Goal: Task Accomplishment & Management: Manage account settings

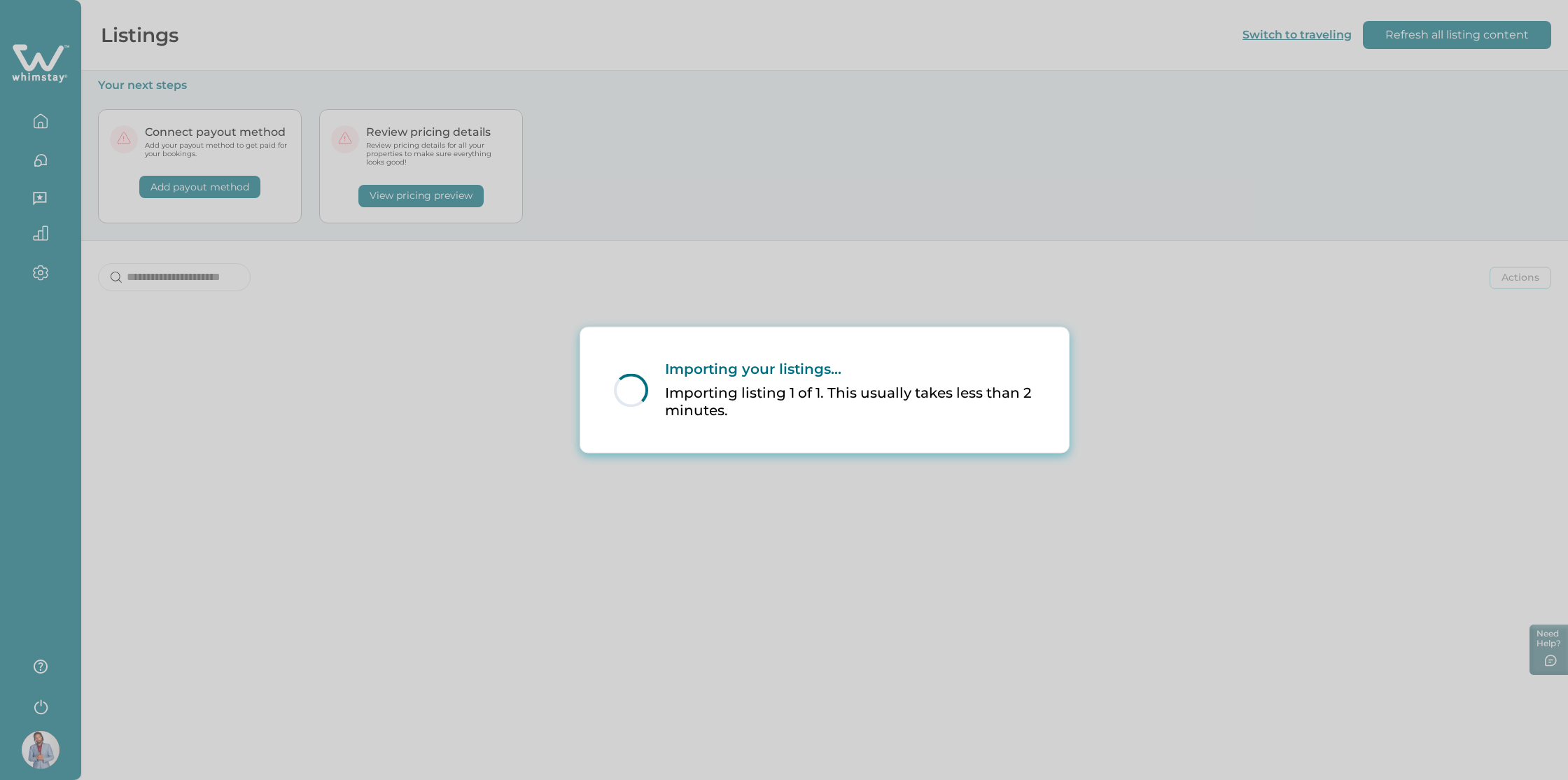
click at [528, 284] on div "Loading... Importing your listings... Importing listing 1 of 1. This usually ta…" at bounding box center [784, 390] width 1568 height 780
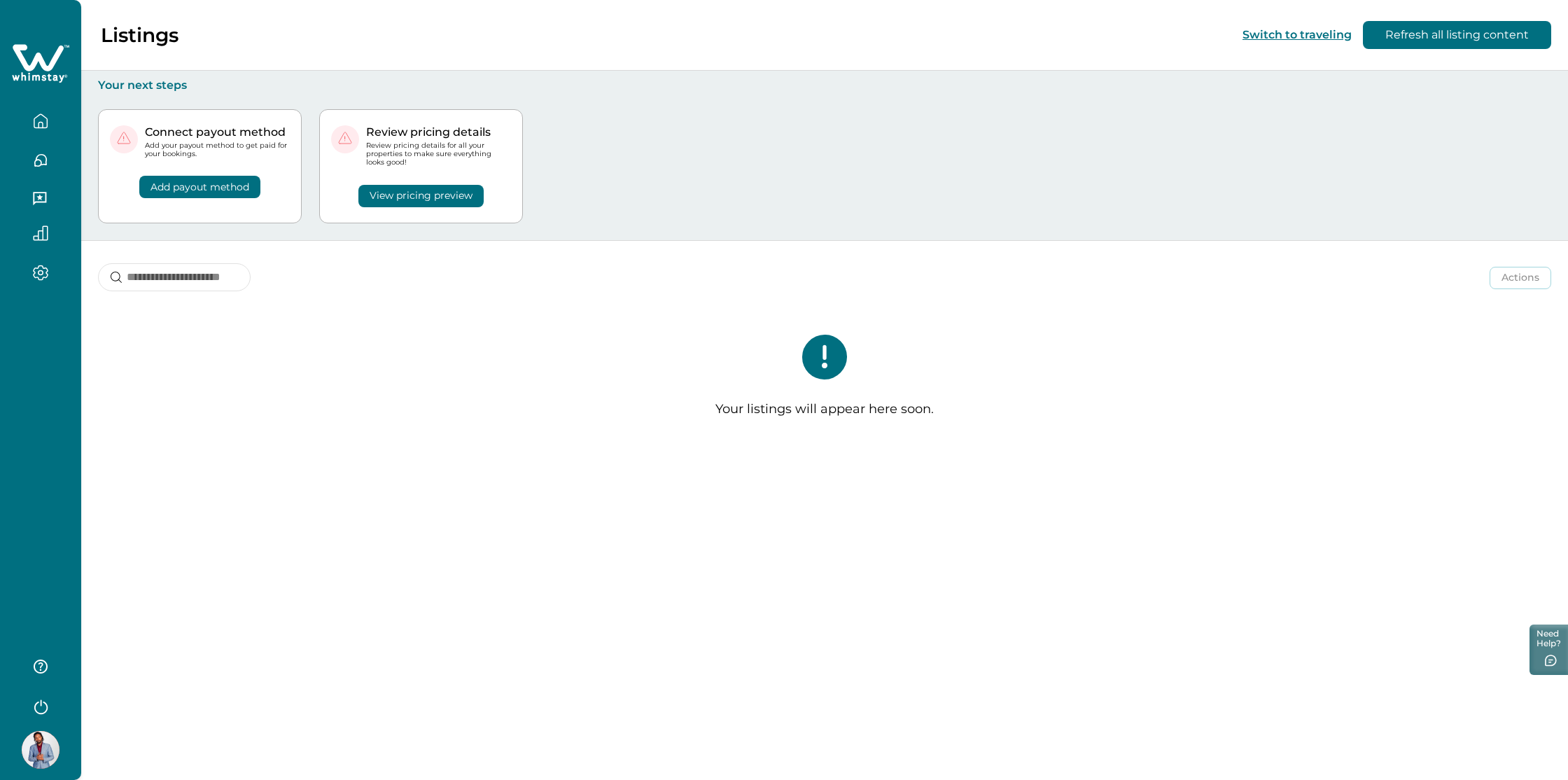
click at [831, 354] on icon at bounding box center [824, 357] width 45 height 45
click at [1450, 34] on button "Refresh all listing content" at bounding box center [1457, 34] width 188 height 28
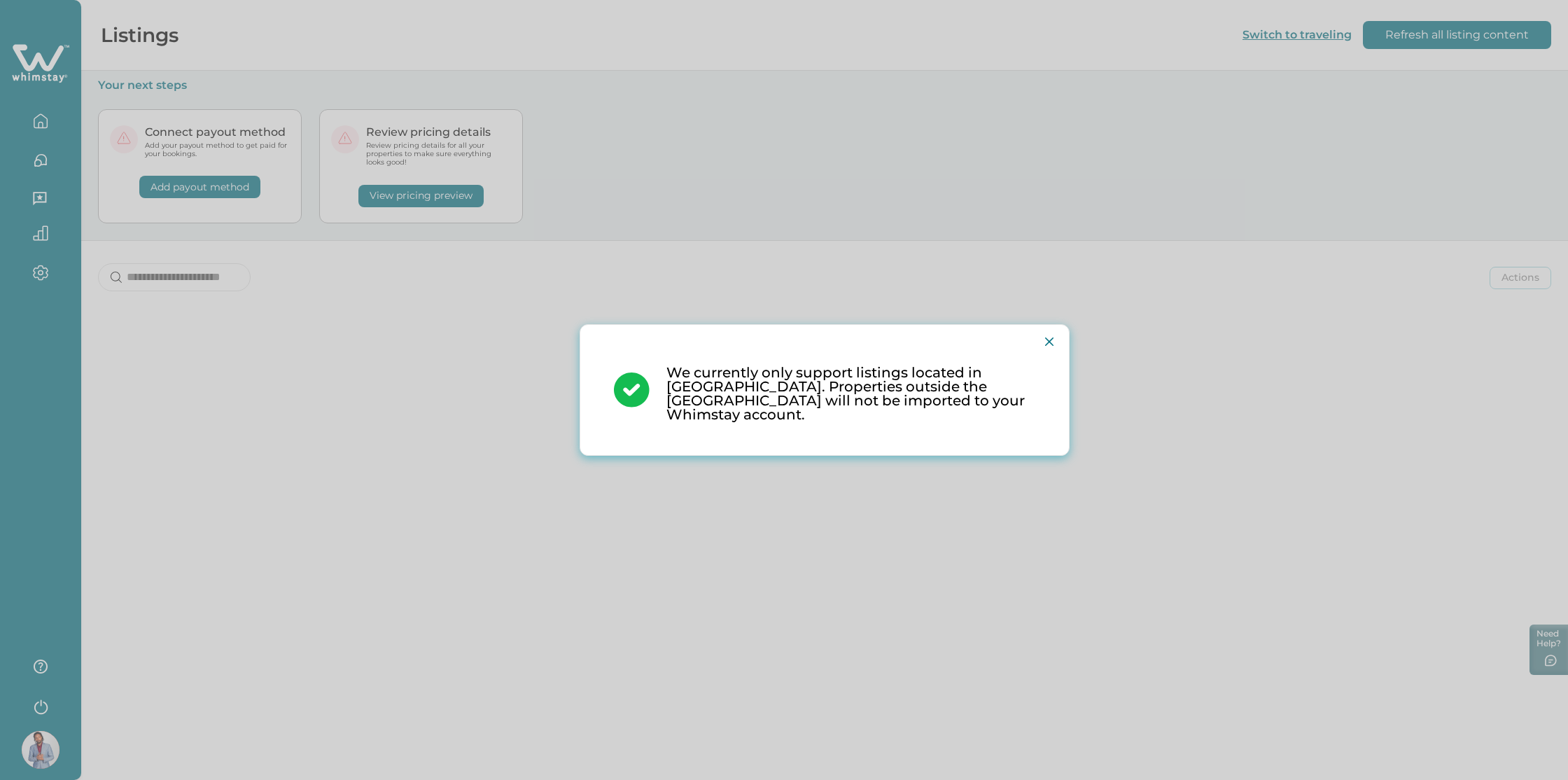
click at [1047, 338] on icon "Close" at bounding box center [1049, 342] width 9 height 9
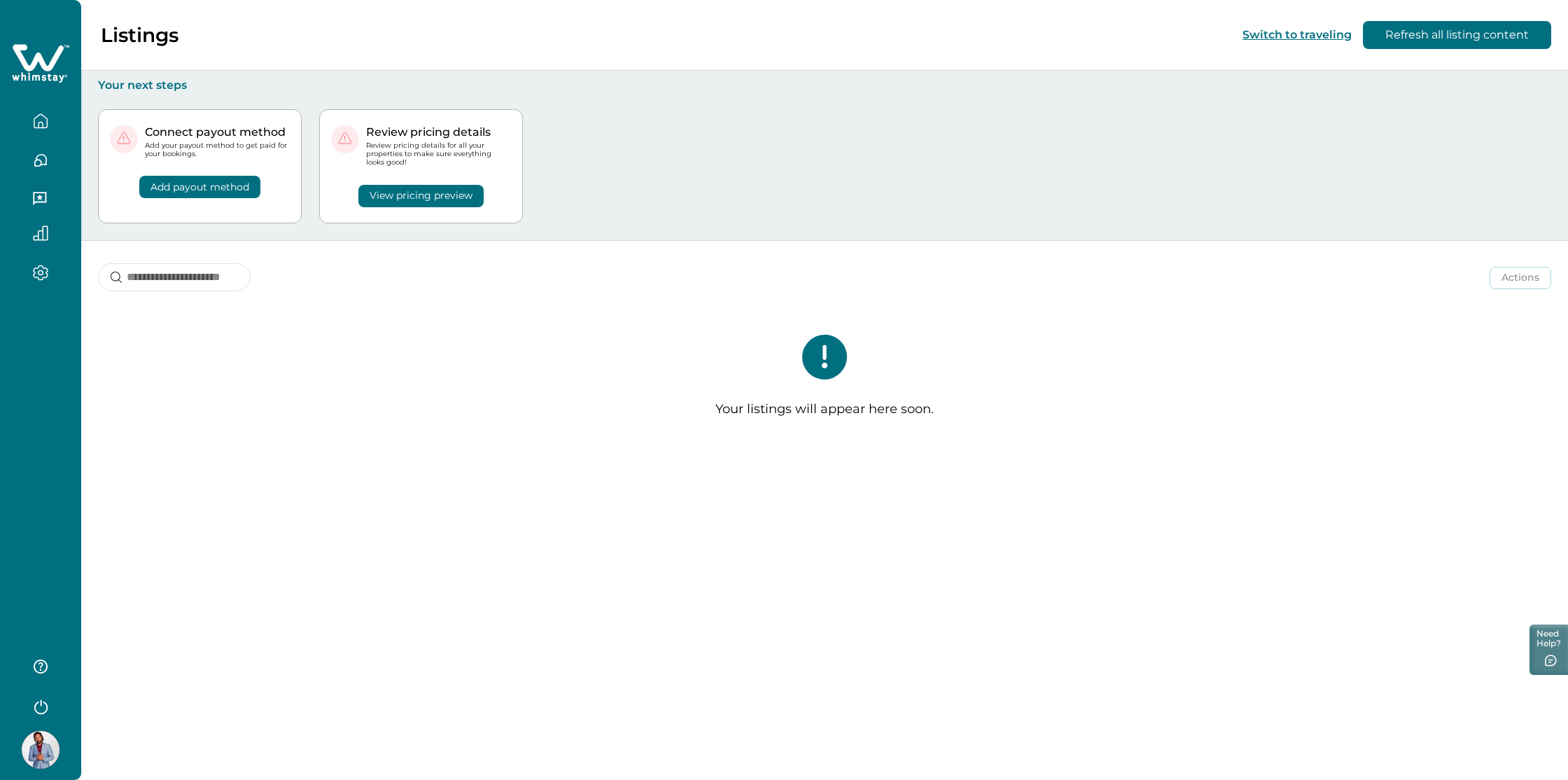
click at [35, 125] on icon "button" at bounding box center [41, 121] width 16 height 16
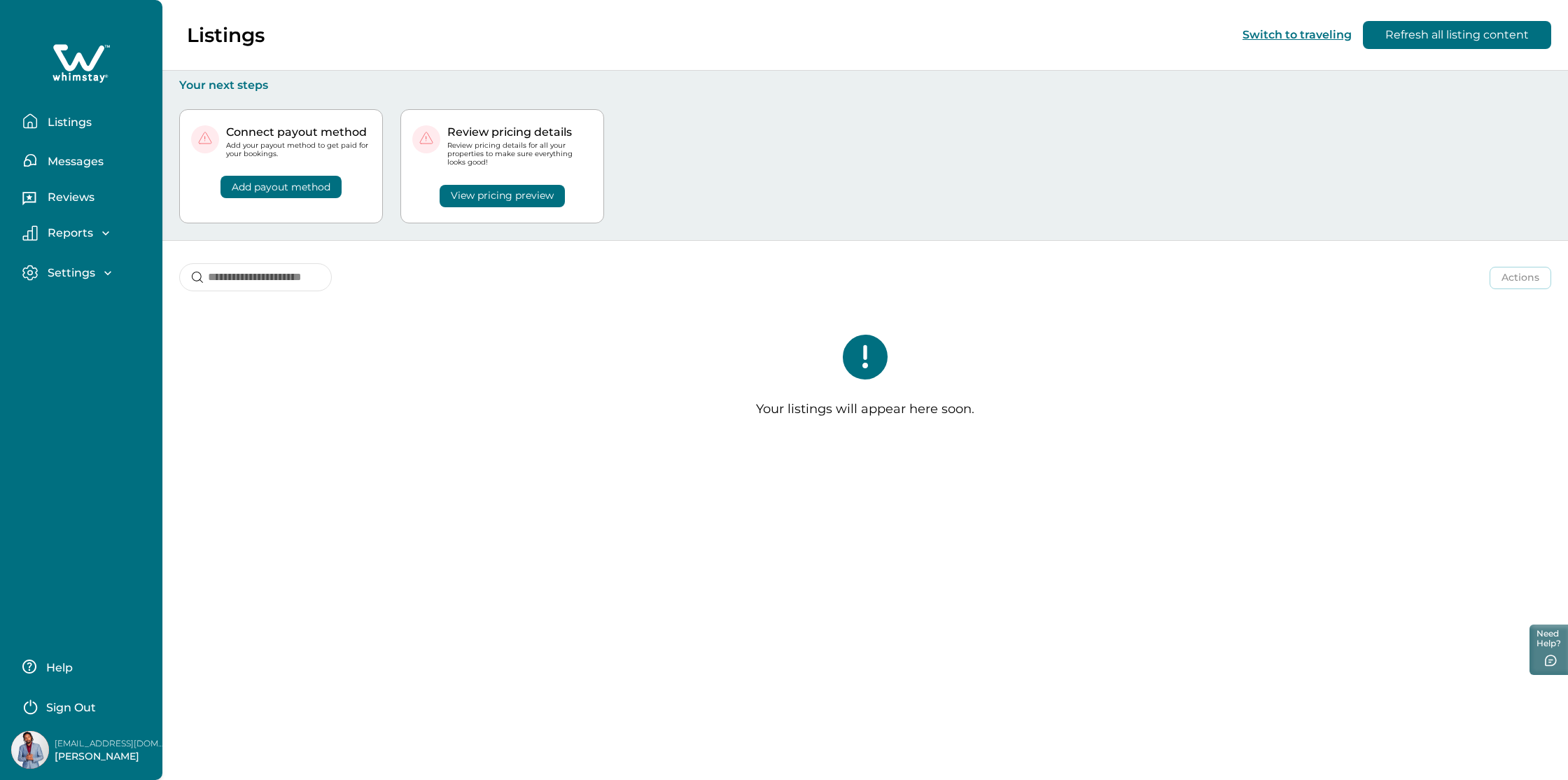
click at [38, 124] on button "Listings" at bounding box center [86, 121] width 129 height 28
click at [53, 156] on p "Messages" at bounding box center [73, 162] width 60 height 14
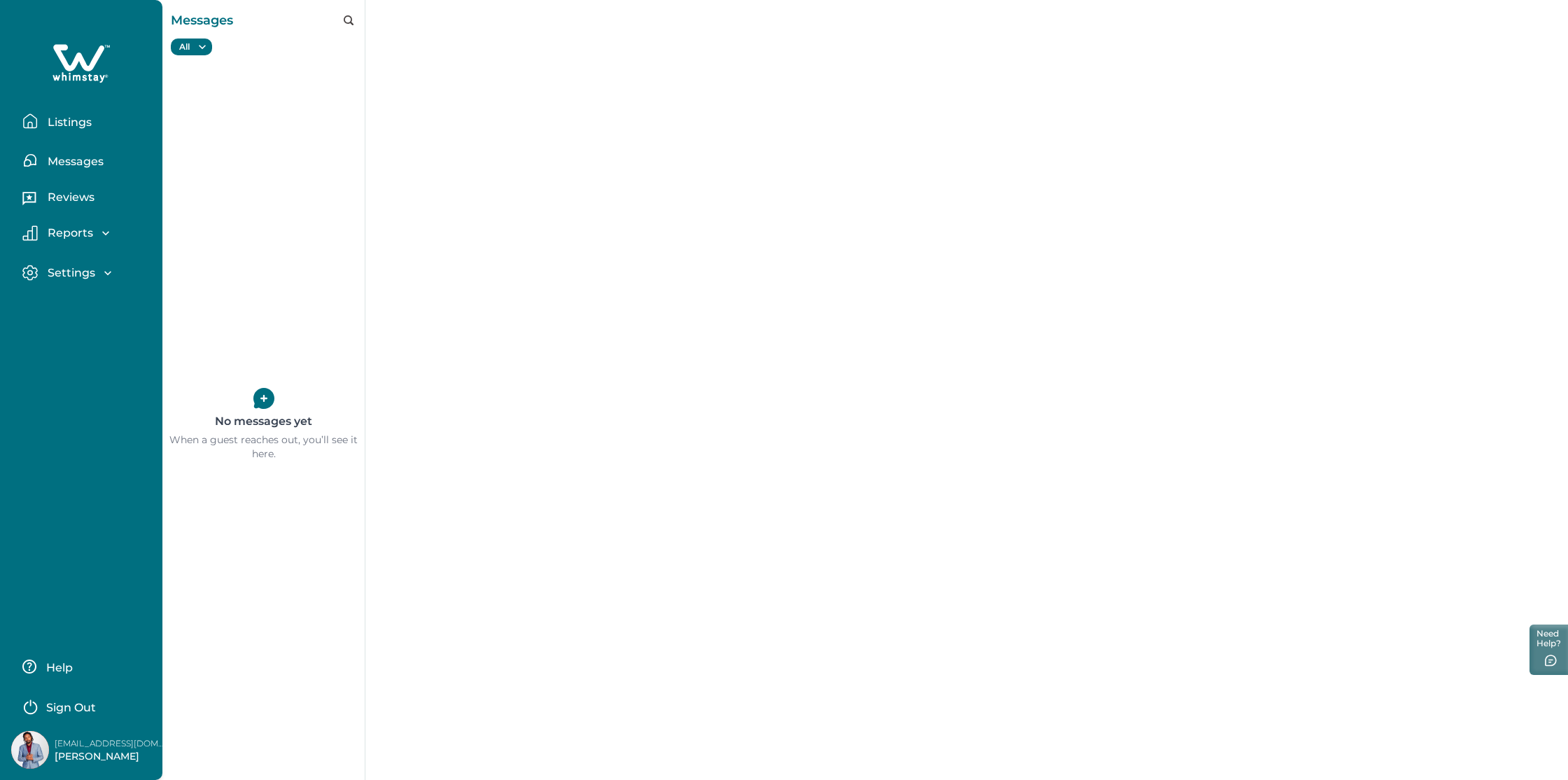
click at [74, 202] on p "Reviews" at bounding box center [69, 198] width 51 height 14
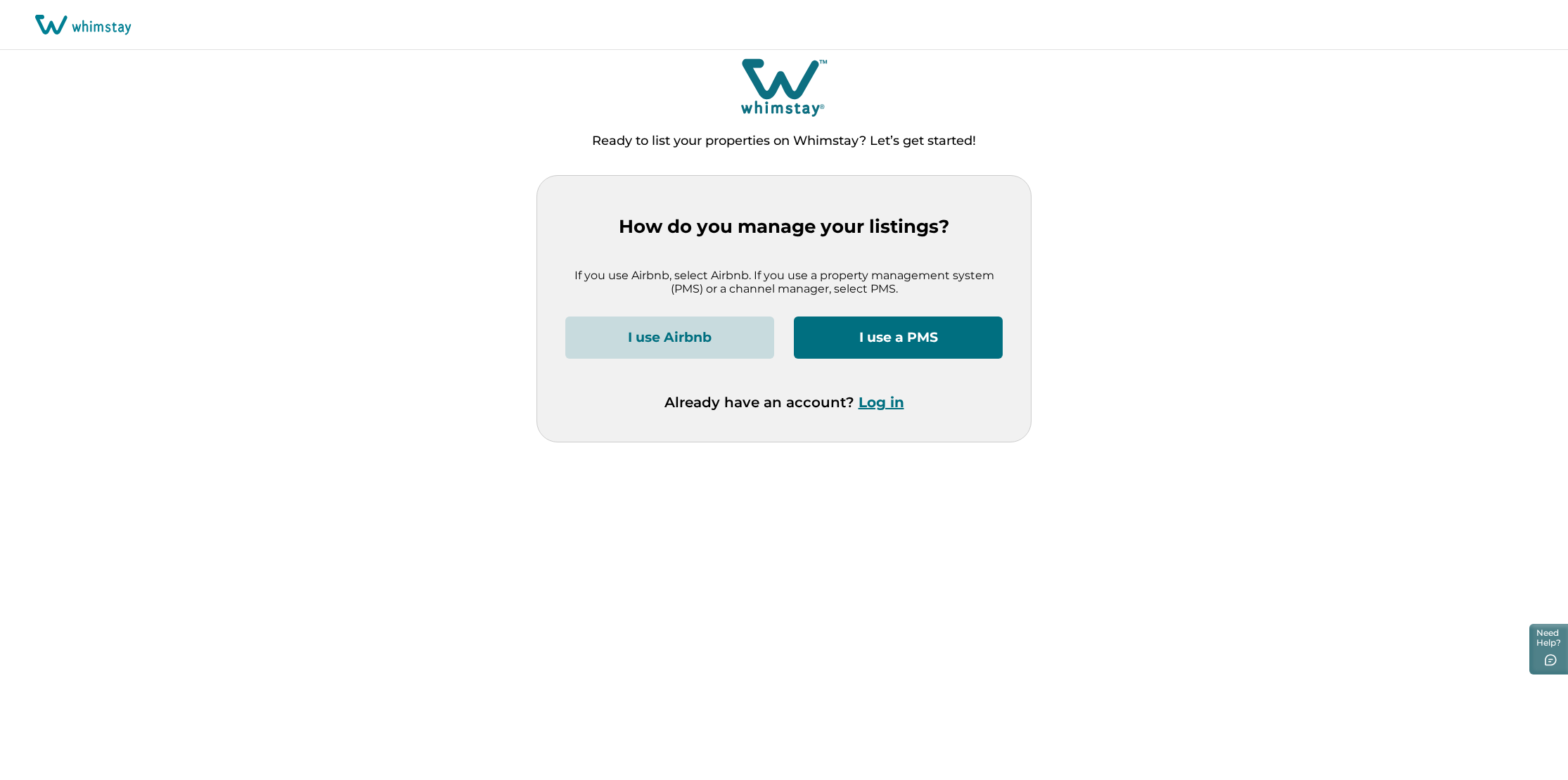
click at [666, 340] on button "I use Airbnb" at bounding box center [669, 338] width 209 height 42
click at [882, 401] on button "Log in" at bounding box center [885, 402] width 46 height 17
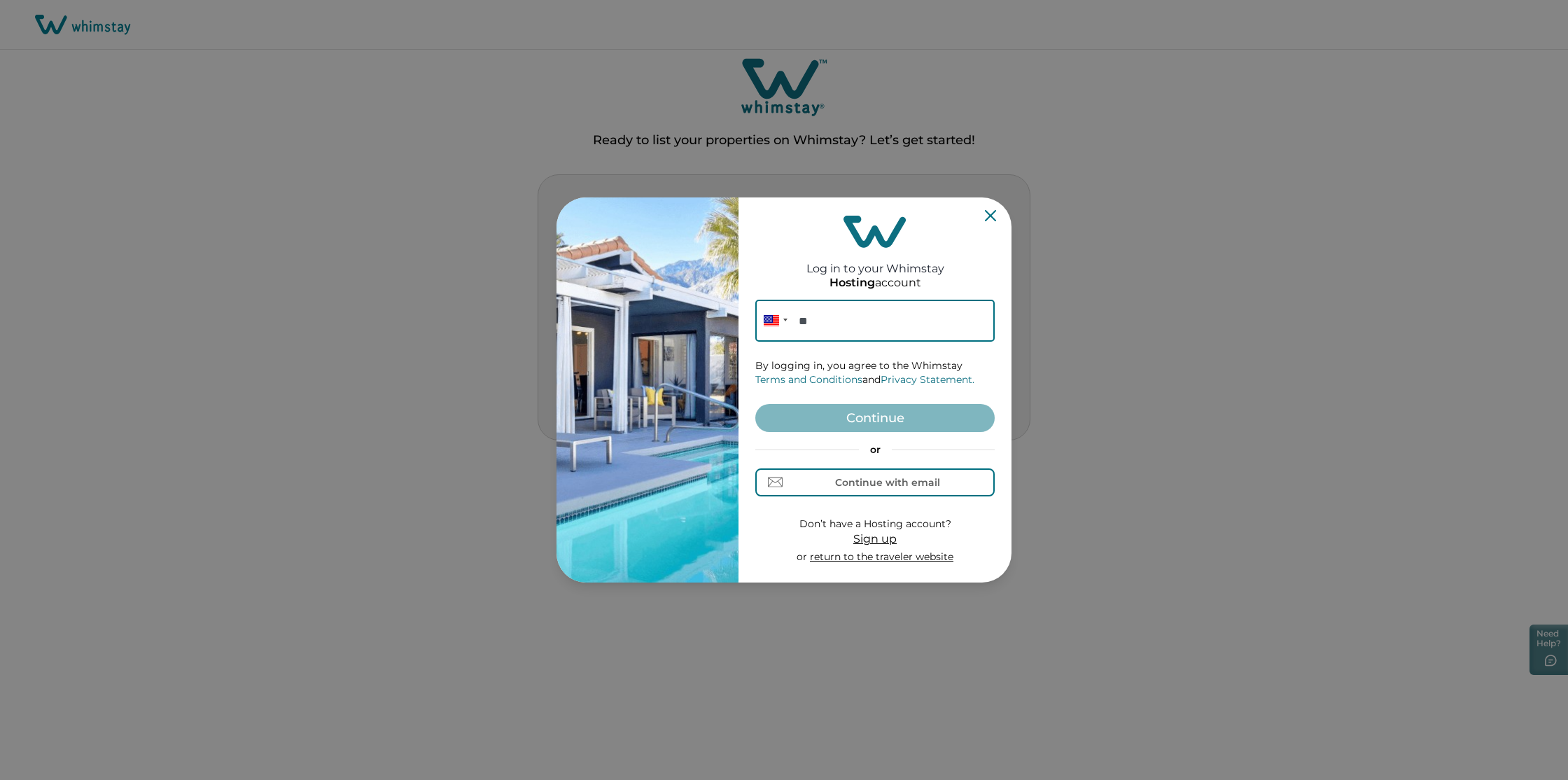
click at [842, 328] on input "**" at bounding box center [875, 320] width 240 height 42
type input "**********"
click at [890, 483] on div "Continue with email" at bounding box center [887, 482] width 105 height 11
click at [835, 325] on input at bounding box center [875, 320] width 240 height 42
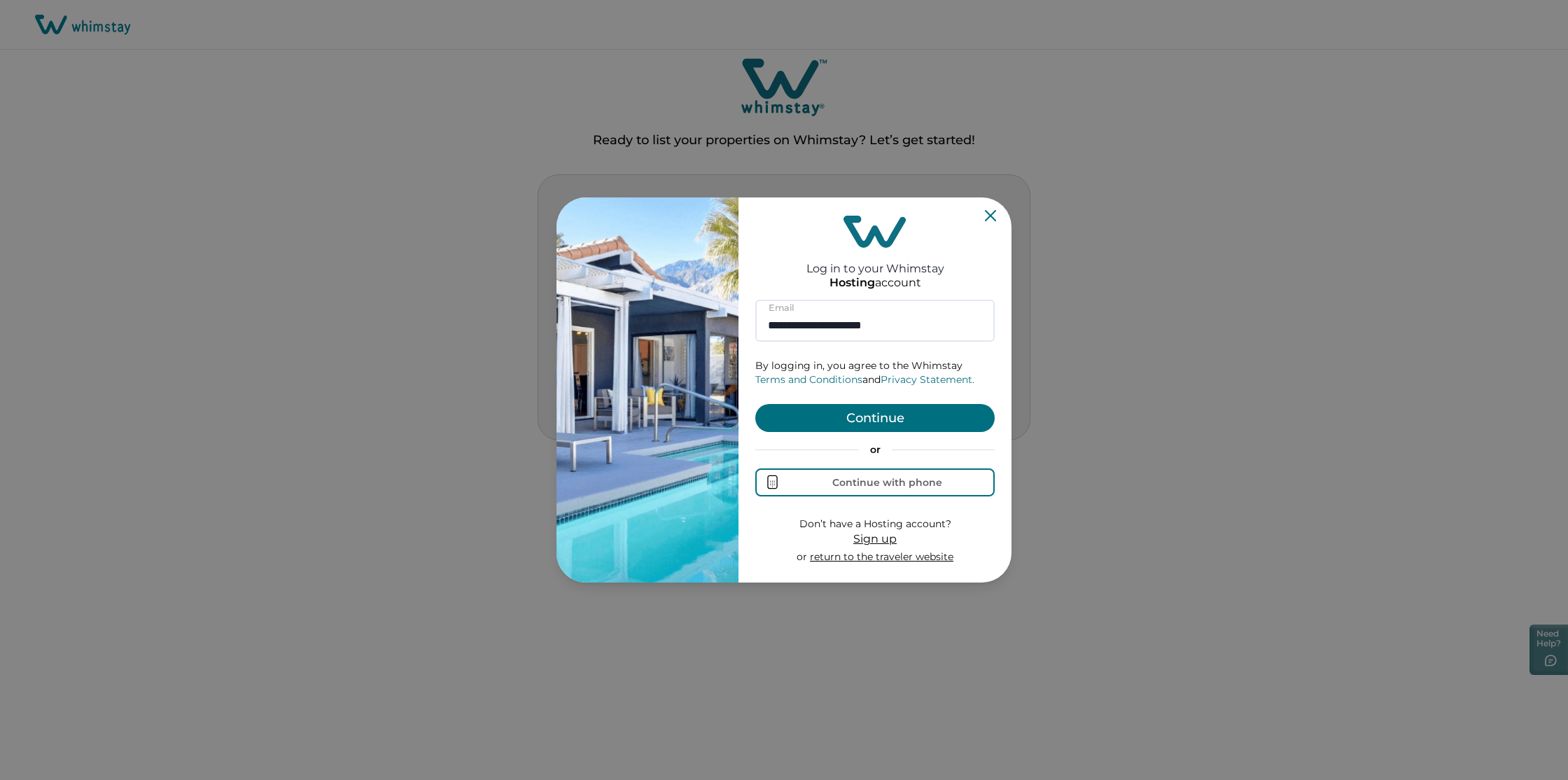
type input "**********"
click at [875, 411] on button "Continue" at bounding box center [875, 417] width 240 height 28
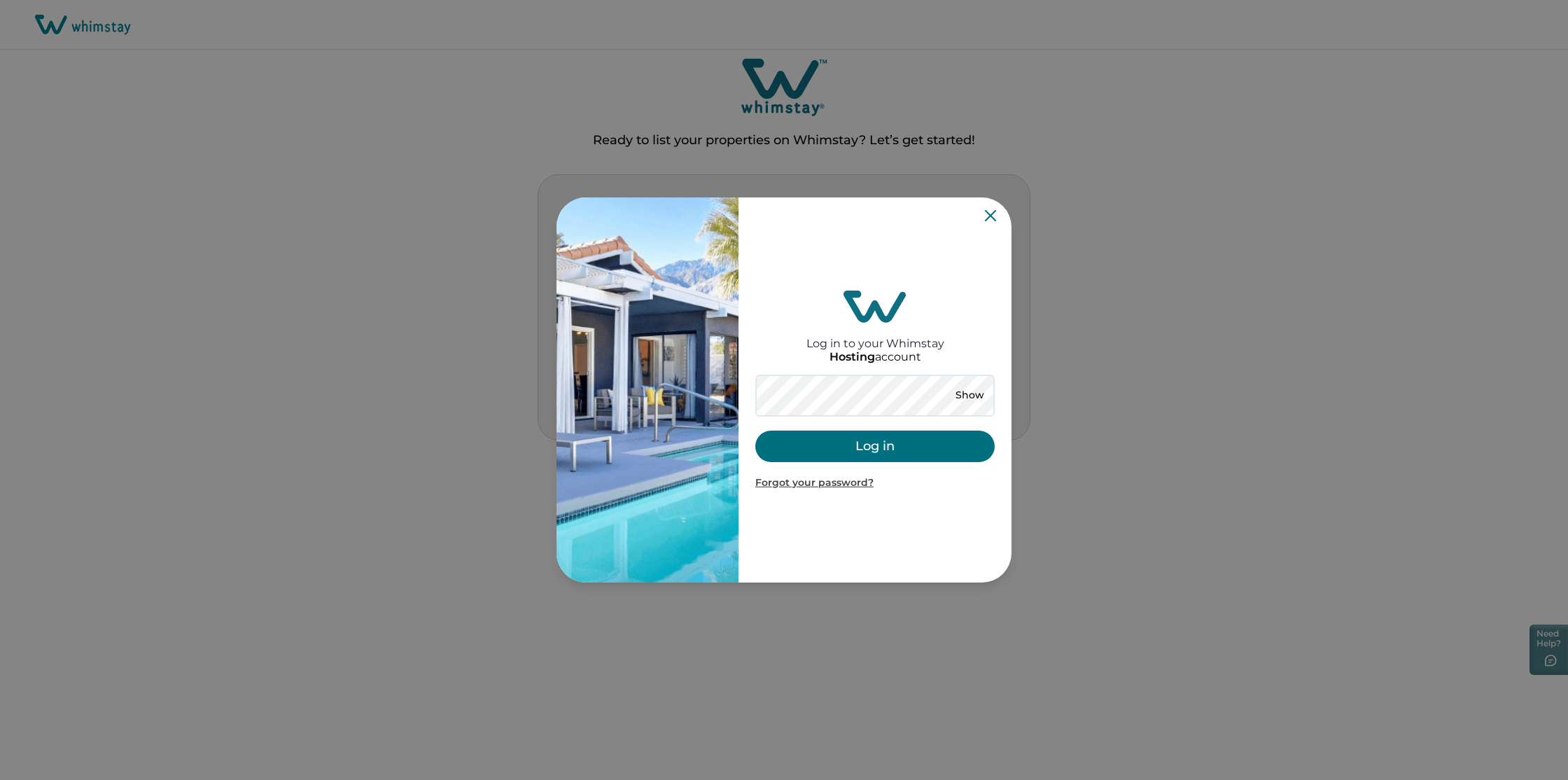
click at [864, 450] on button "Log in" at bounding box center [875, 446] width 240 height 31
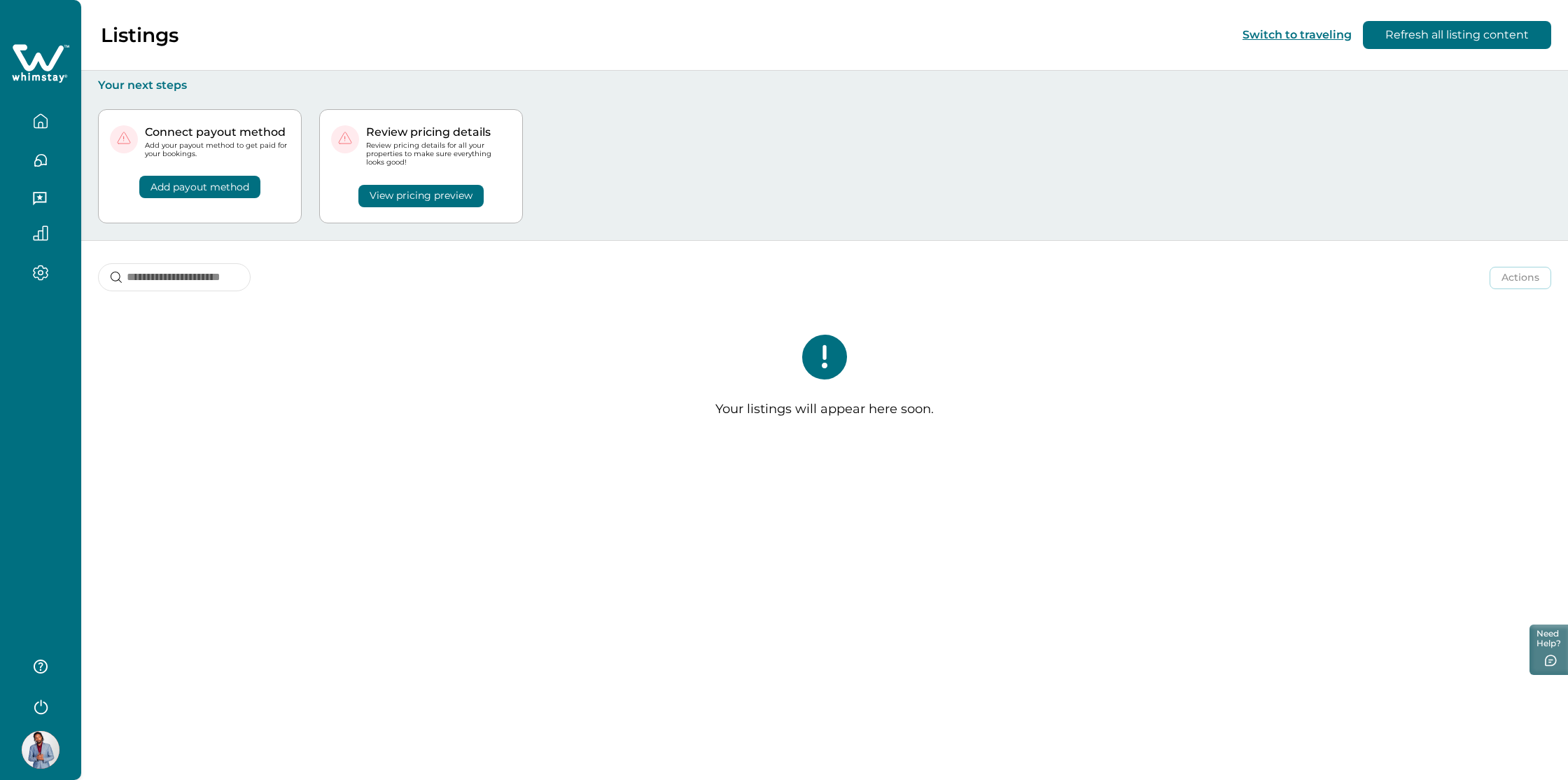
click at [38, 666] on icon "button" at bounding box center [41, 667] width 14 height 14
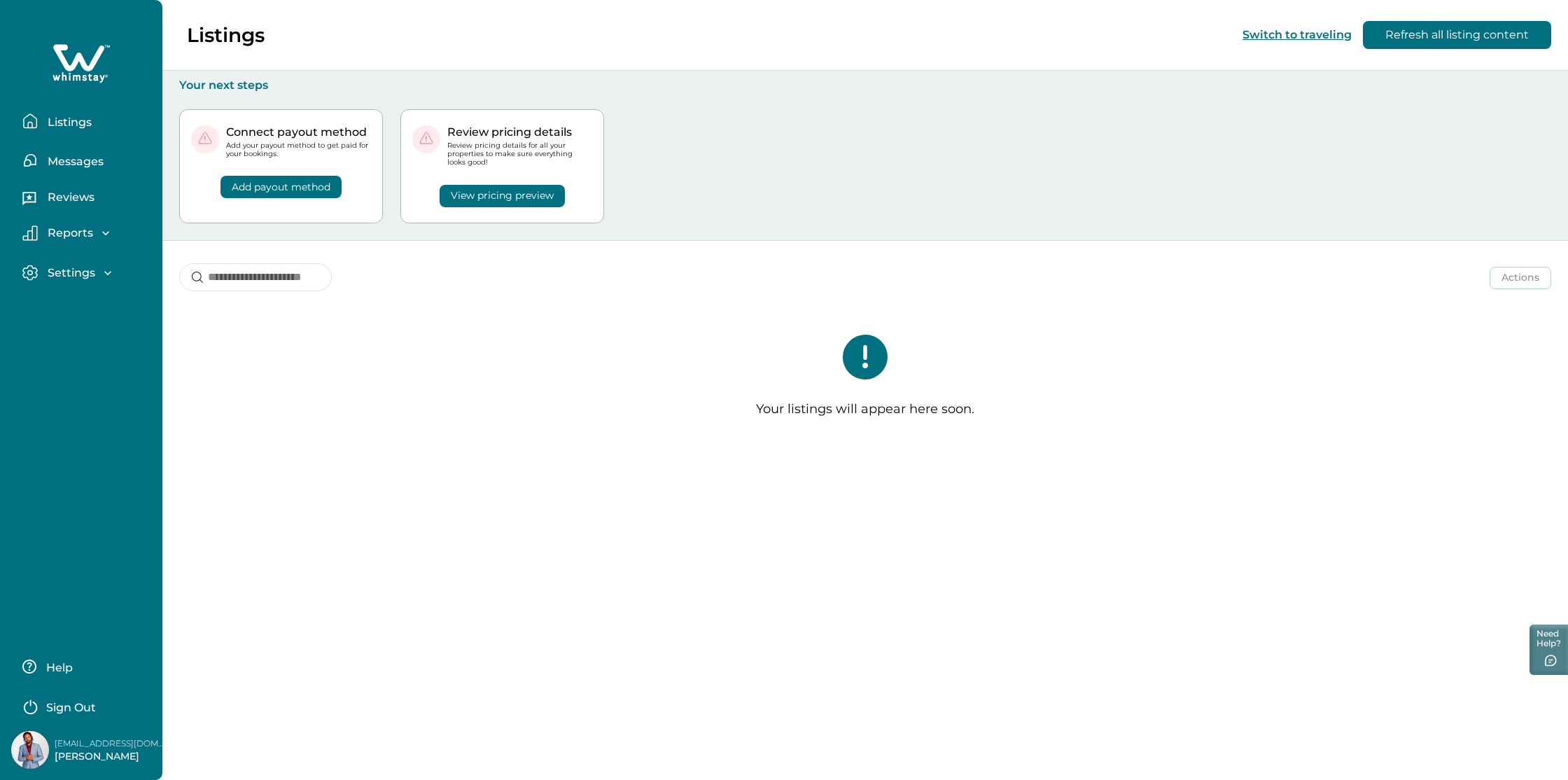
click at [49, 673] on p "Help" at bounding box center [57, 668] width 31 height 14
click at [62, 123] on p "Listings" at bounding box center [68, 123] width 49 height 14
click at [101, 232] on icon "button" at bounding box center [106, 233] width 14 height 14
click at [101, 267] on icon "button" at bounding box center [108, 273] width 14 height 14
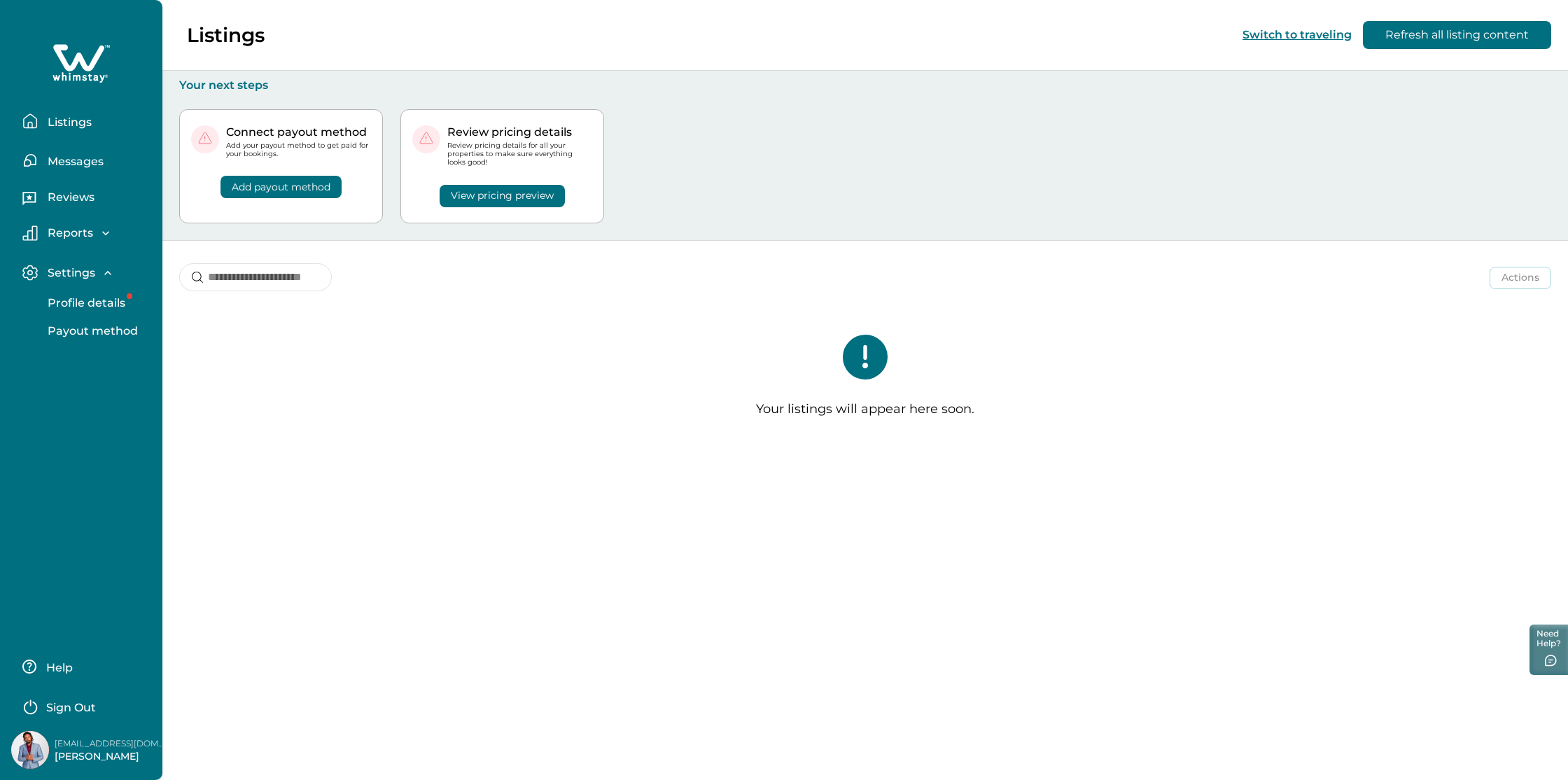
click at [109, 302] on p "Profile details" at bounding box center [84, 303] width 82 height 14
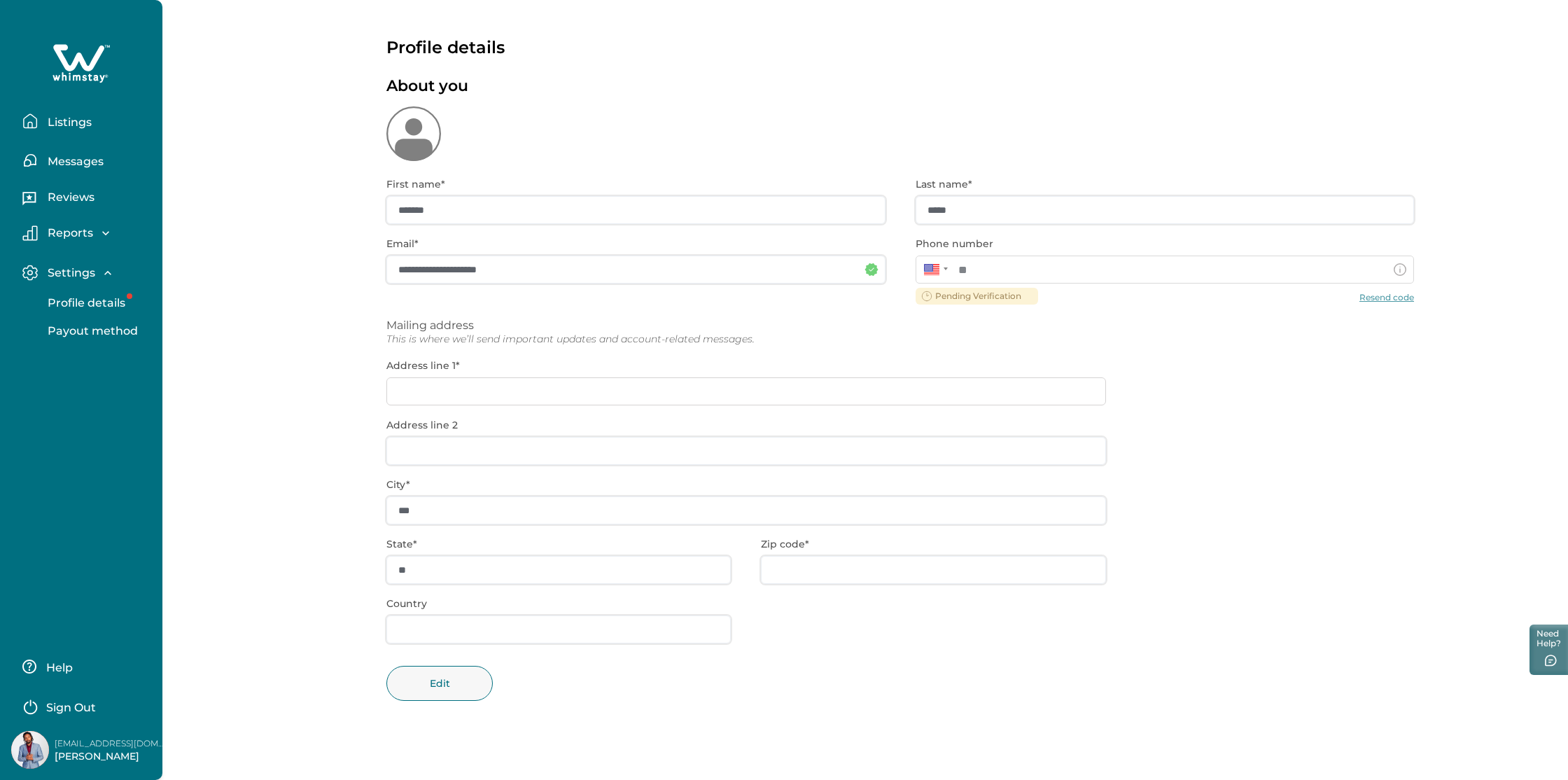
type input "**********"
click at [73, 125] on p "Listings" at bounding box center [68, 123] width 49 height 14
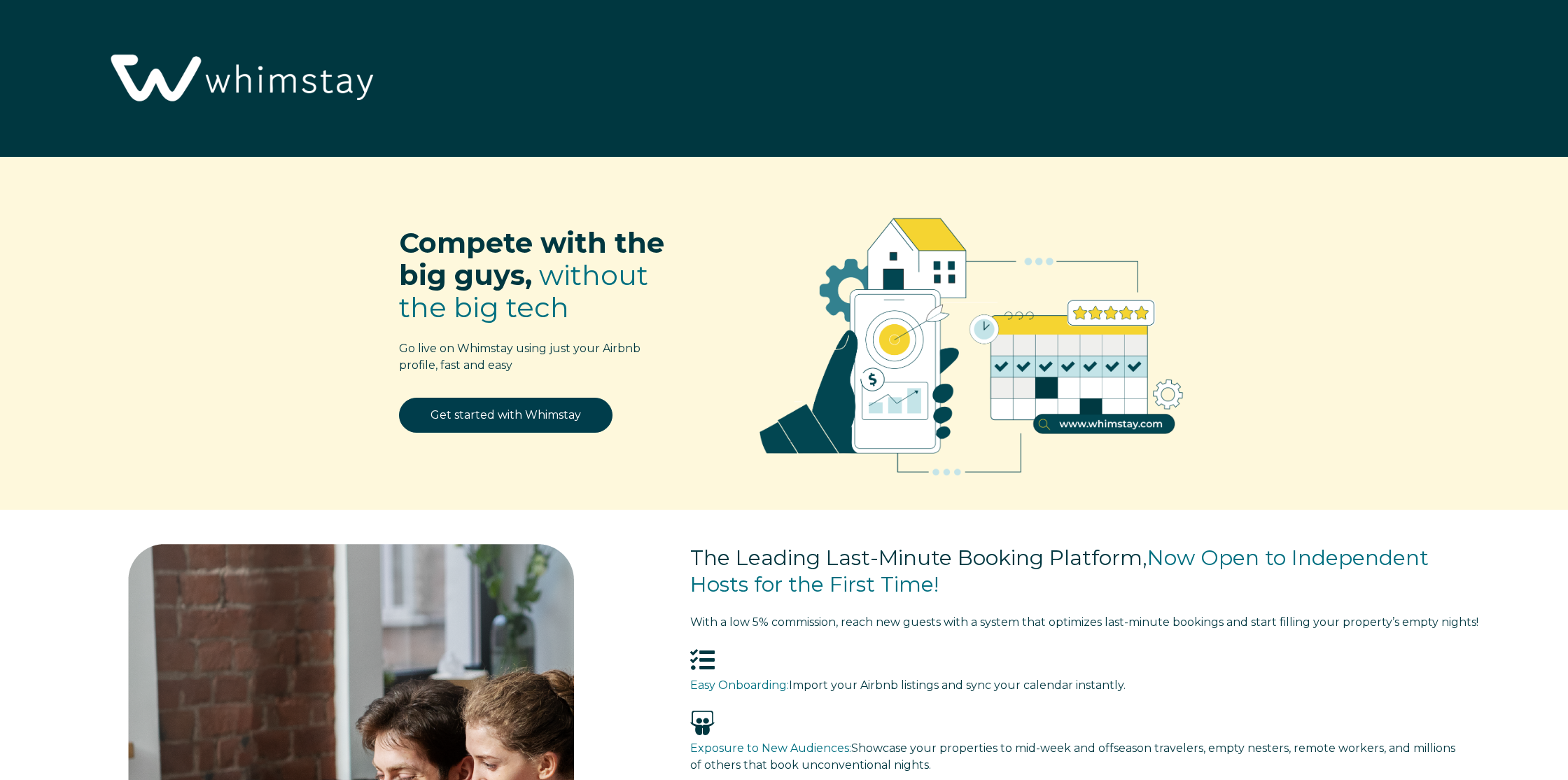
select select "CA"
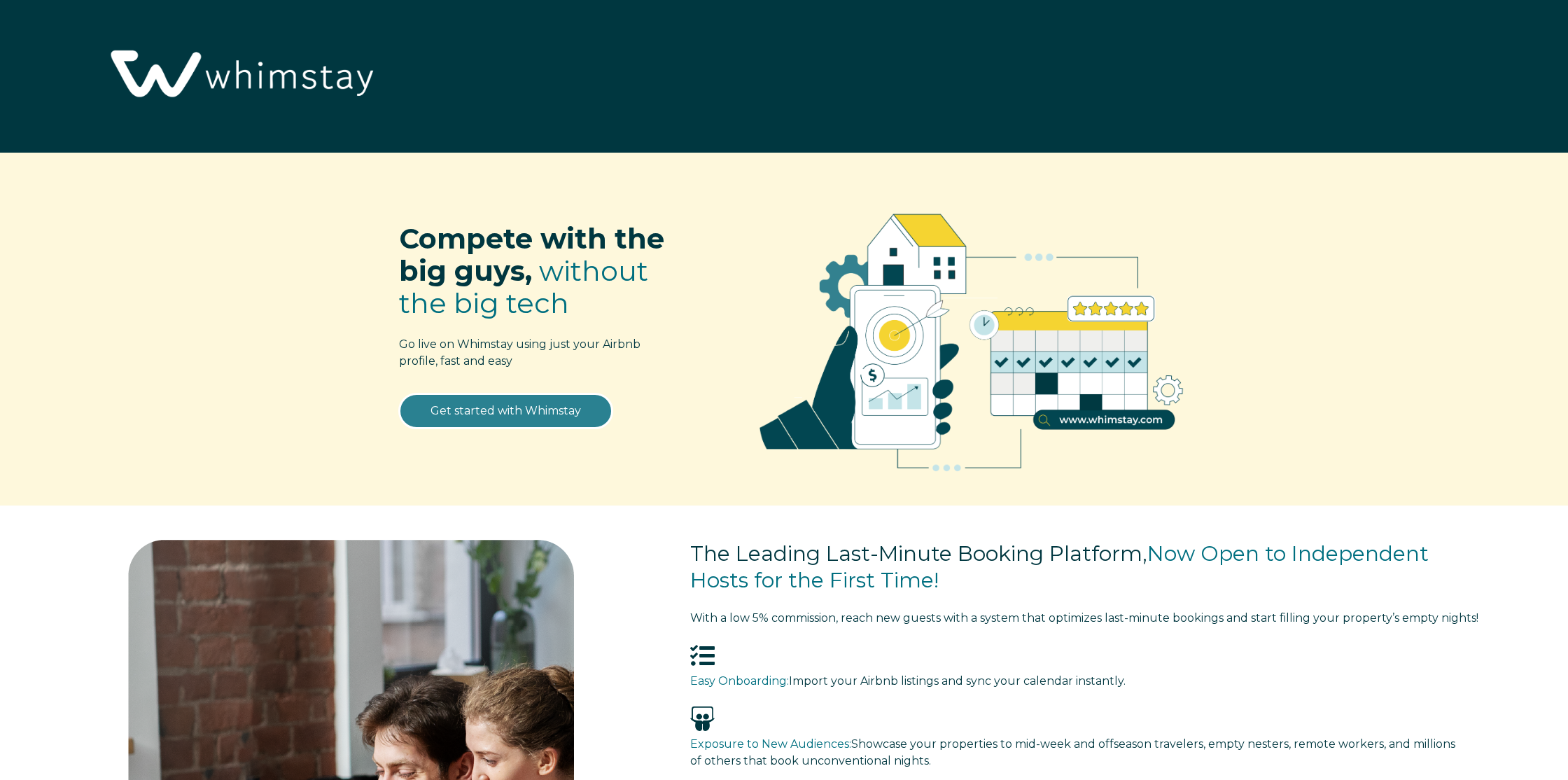
click at [575, 415] on link "Get started with Whimstay" at bounding box center [505, 410] width 213 height 35
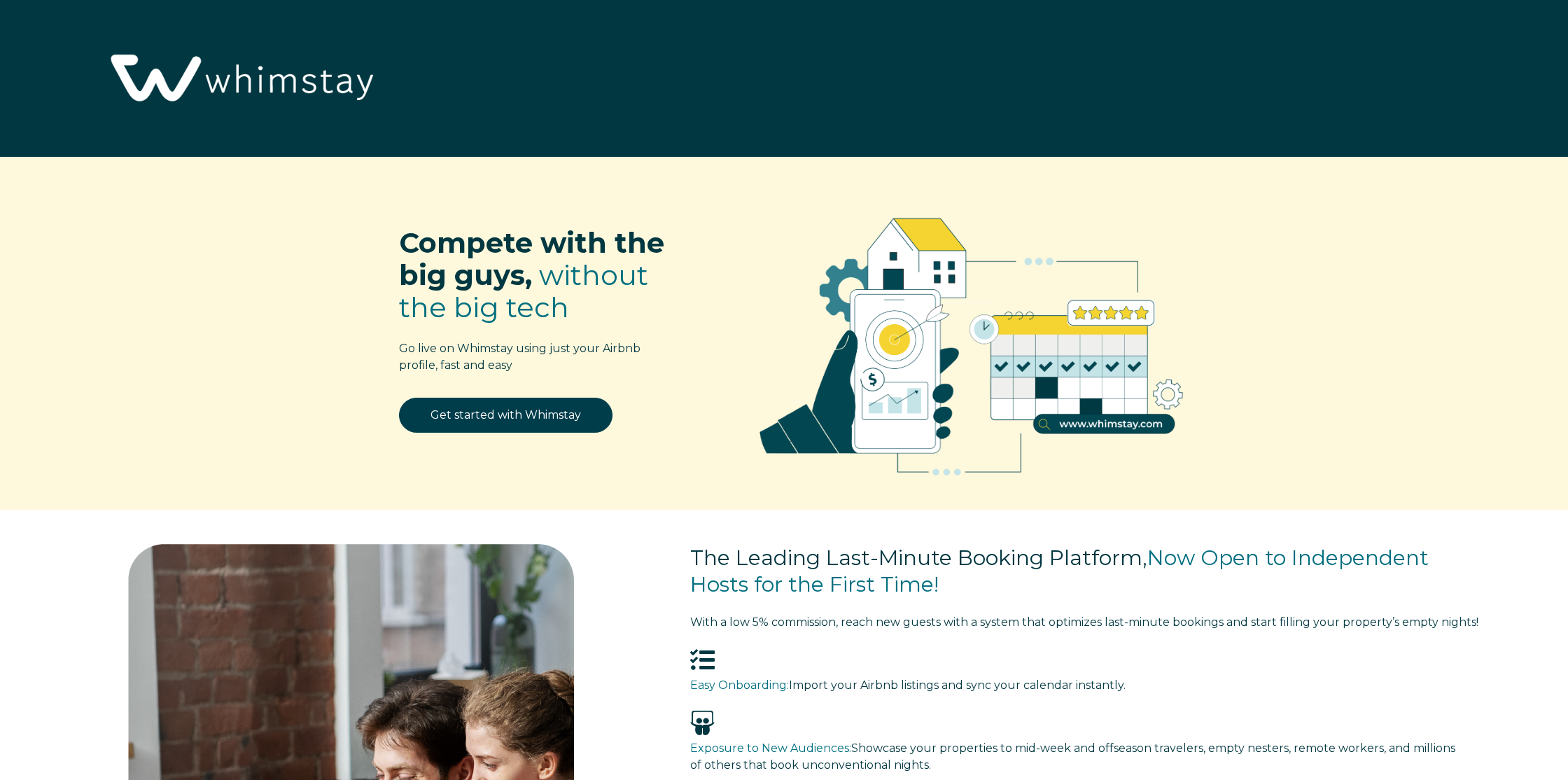
select select "CA"
